Goal: Transaction & Acquisition: Obtain resource

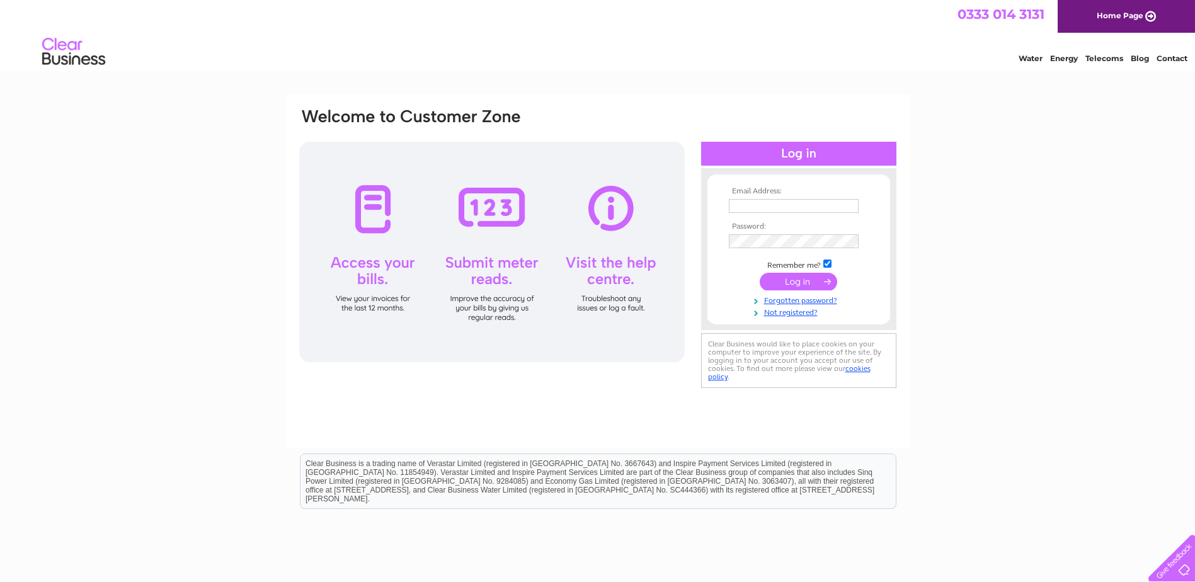
type input "sailorsreturn@gmail.com"
click at [798, 278] on input "submit" at bounding box center [798, 282] width 77 height 18
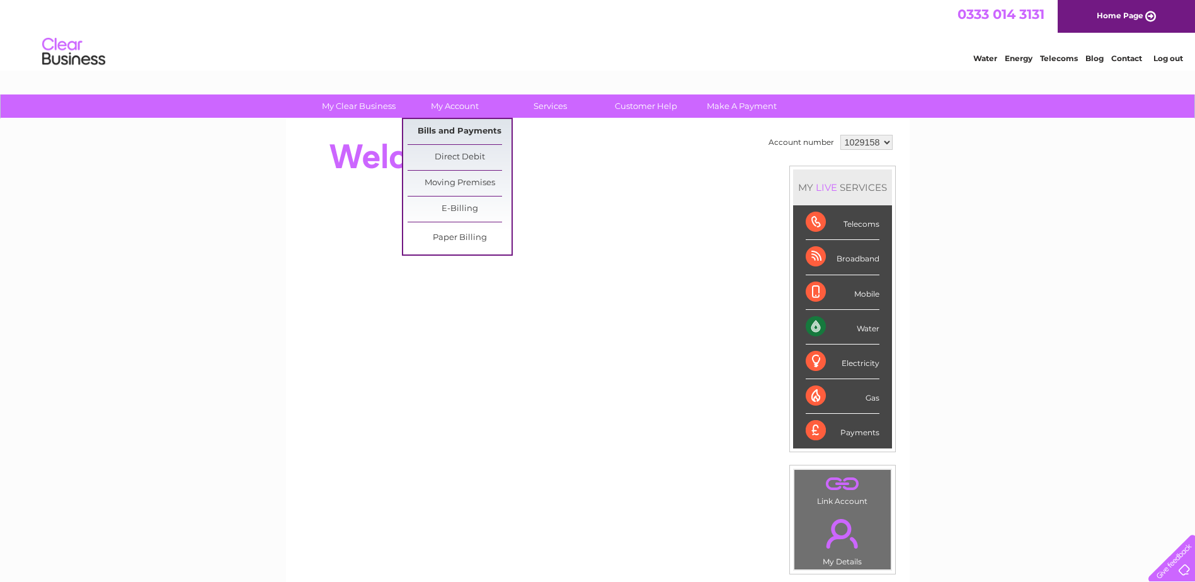
click at [458, 127] on link "Bills and Payments" at bounding box center [460, 131] width 104 height 25
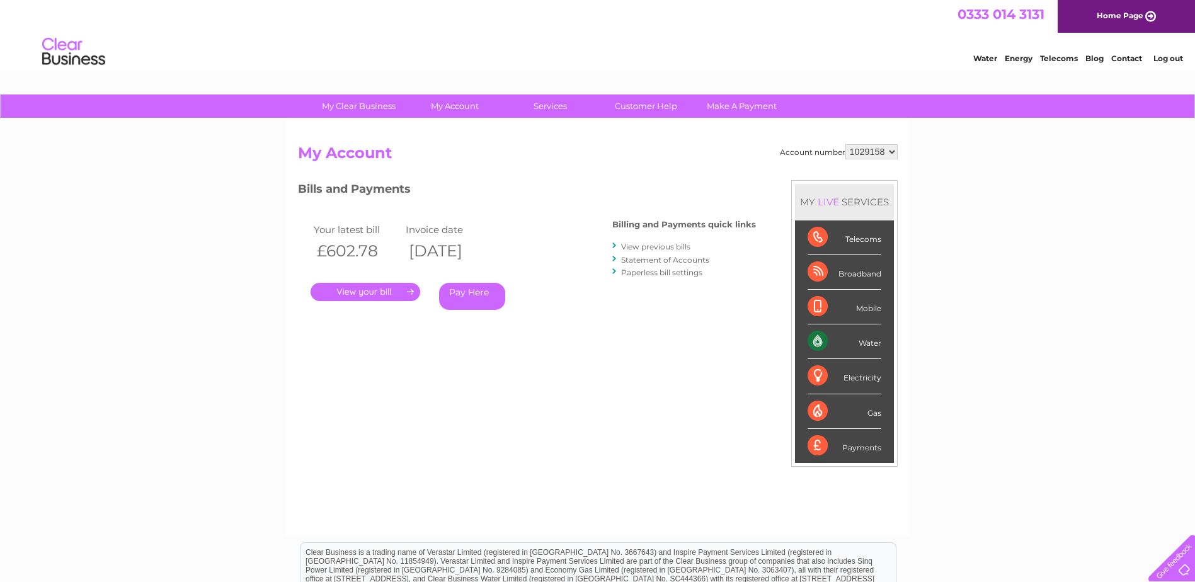
click at [368, 290] on link "." at bounding box center [366, 292] width 110 height 18
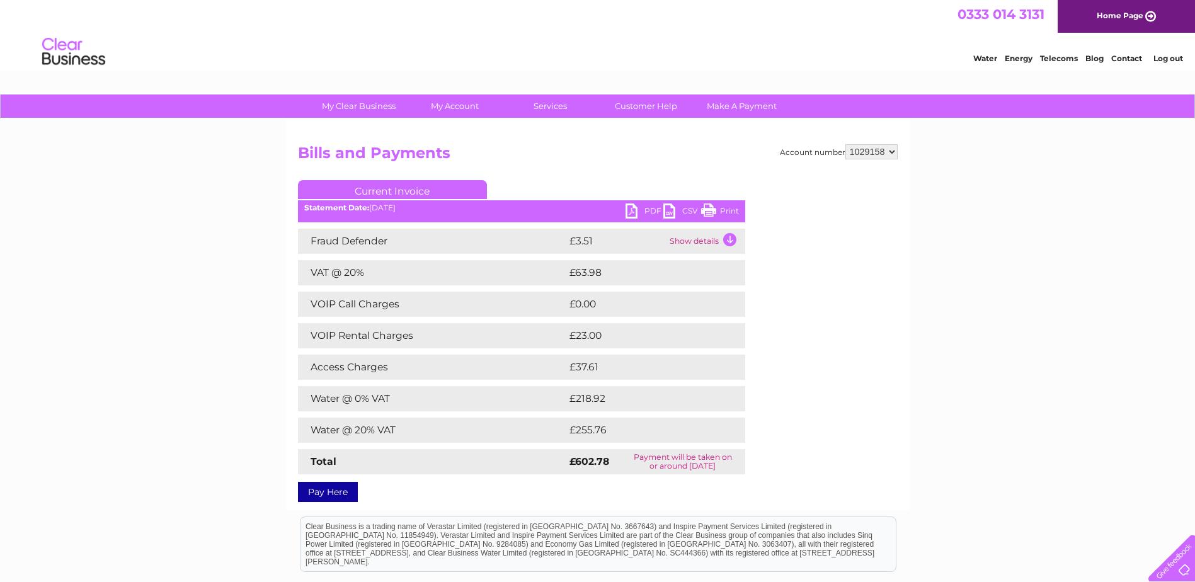
click at [636, 207] on link "PDF" at bounding box center [644, 212] width 38 height 18
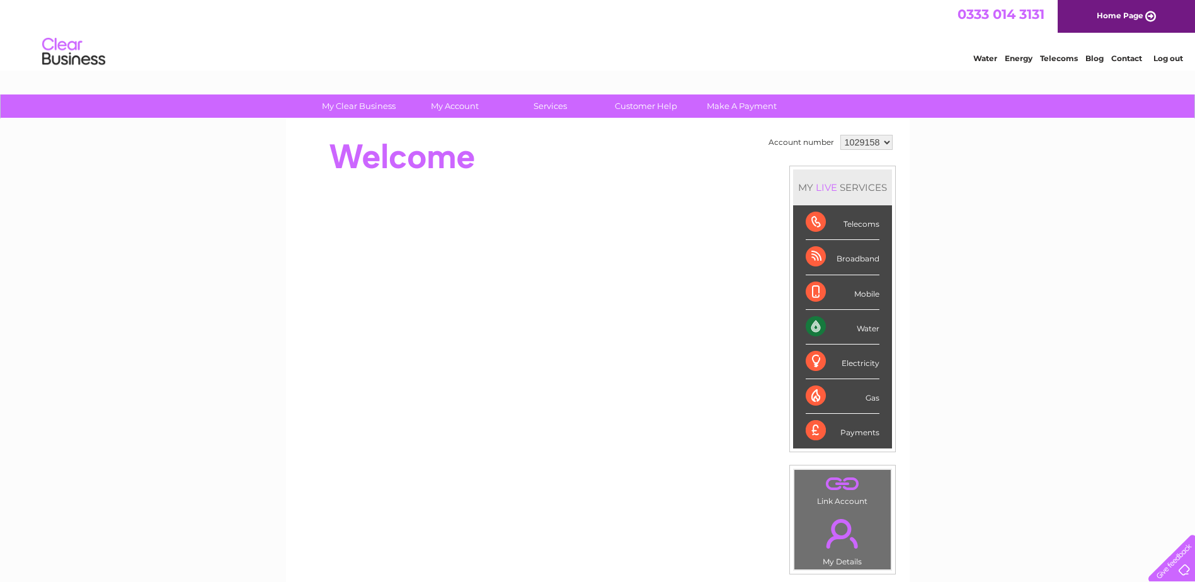
click at [885, 140] on select "1029158 2037476" at bounding box center [866, 142] width 52 height 15
select select "2037476"
click at [840, 135] on select "1029158 2037476" at bounding box center [866, 142] width 52 height 15
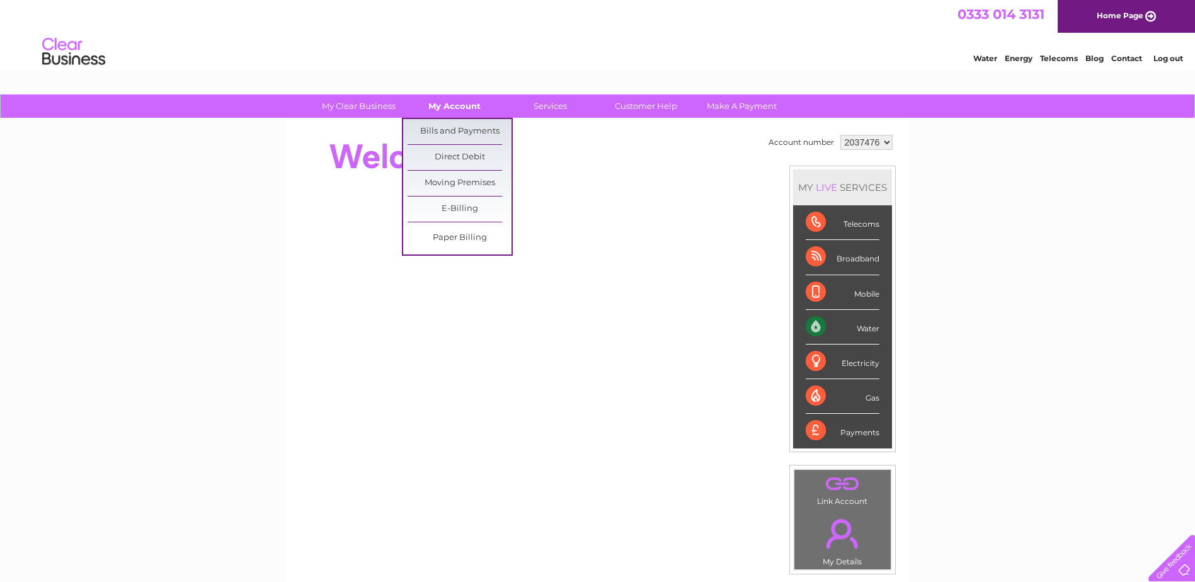
click at [440, 105] on link "My Account" at bounding box center [455, 105] width 104 height 23
click at [443, 133] on link "Bills and Payments" at bounding box center [460, 131] width 104 height 25
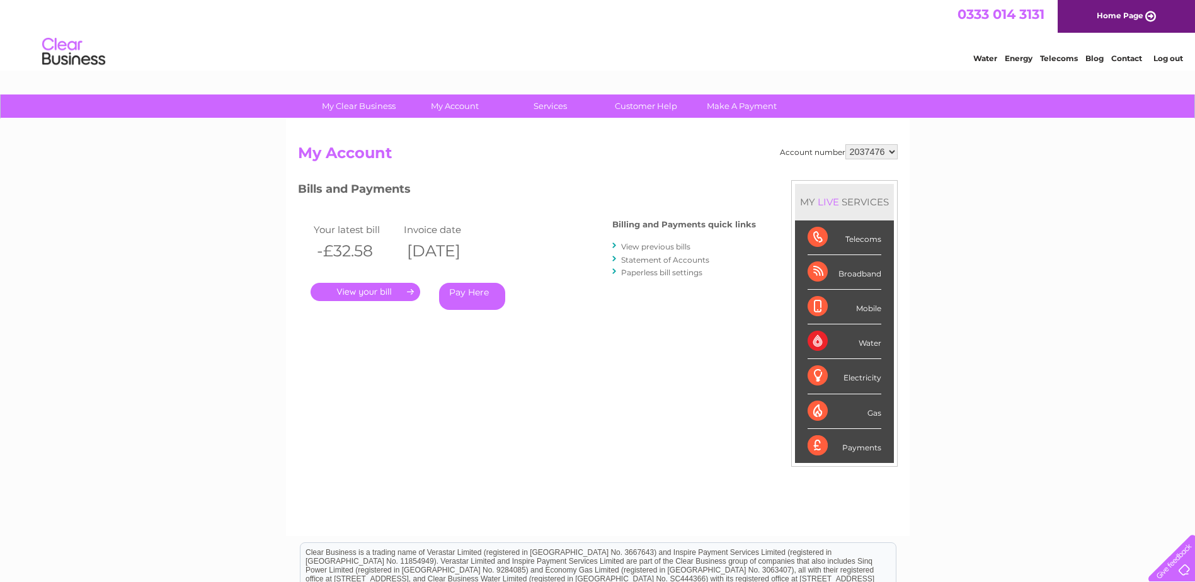
click at [341, 288] on link "." at bounding box center [366, 292] width 110 height 18
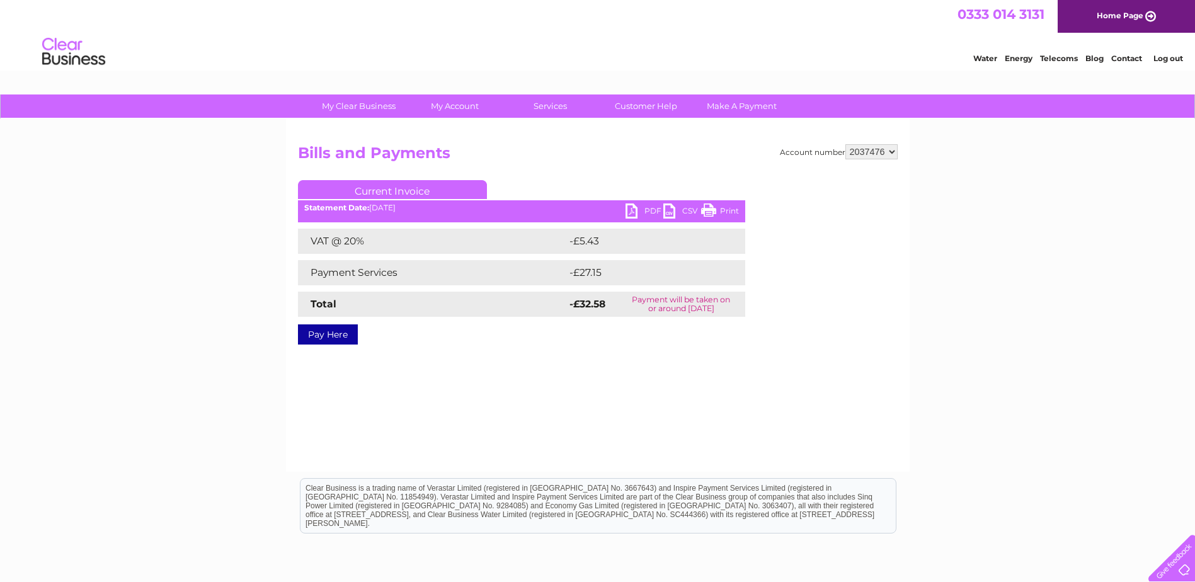
click at [643, 208] on link "PDF" at bounding box center [644, 212] width 38 height 18
